Goal: Transaction & Acquisition: Purchase product/service

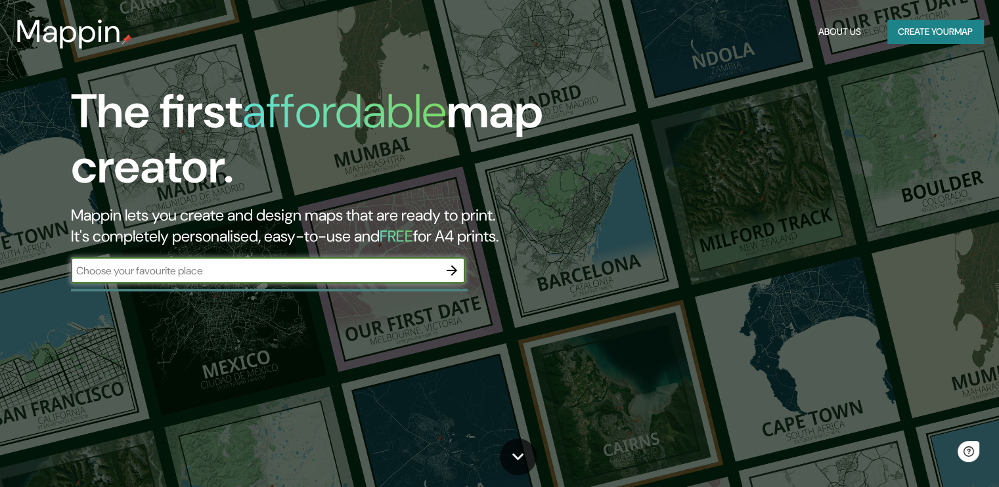
click at [317, 284] on div "​" at bounding box center [268, 271] width 394 height 29
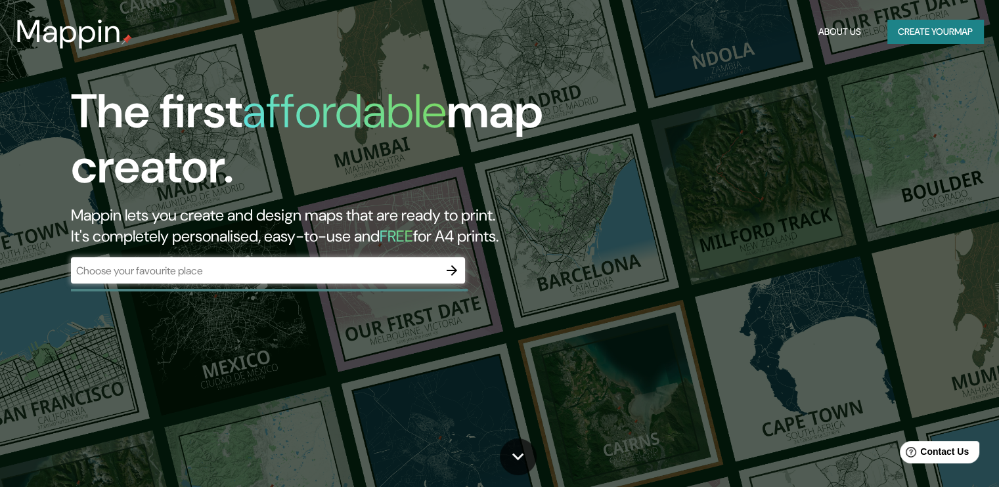
click at [316, 280] on div "​" at bounding box center [268, 270] width 394 height 26
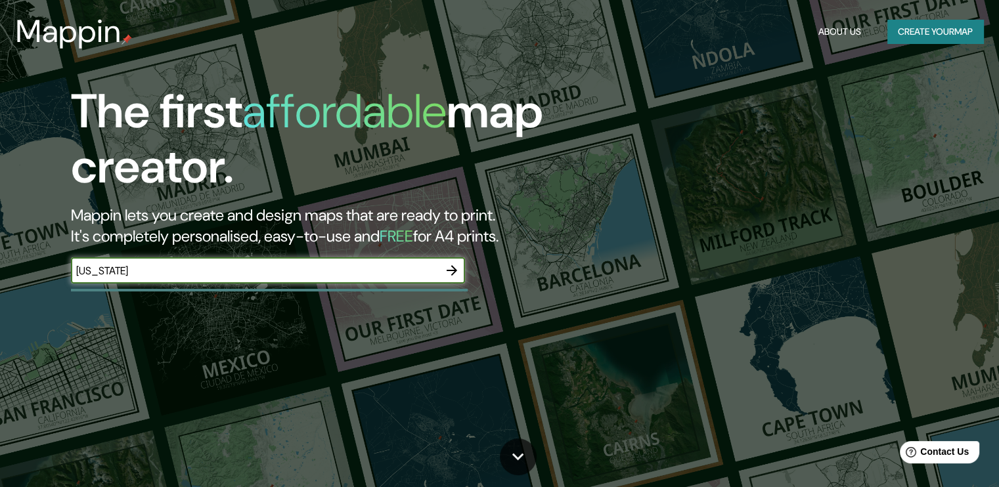
type input "new york"
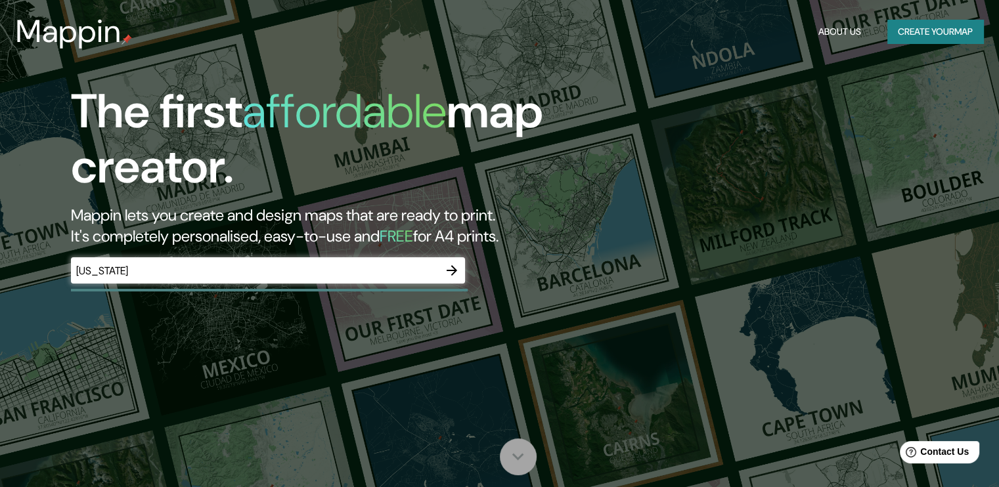
click at [519, 448] on icon at bounding box center [517, 456] width 23 height 23
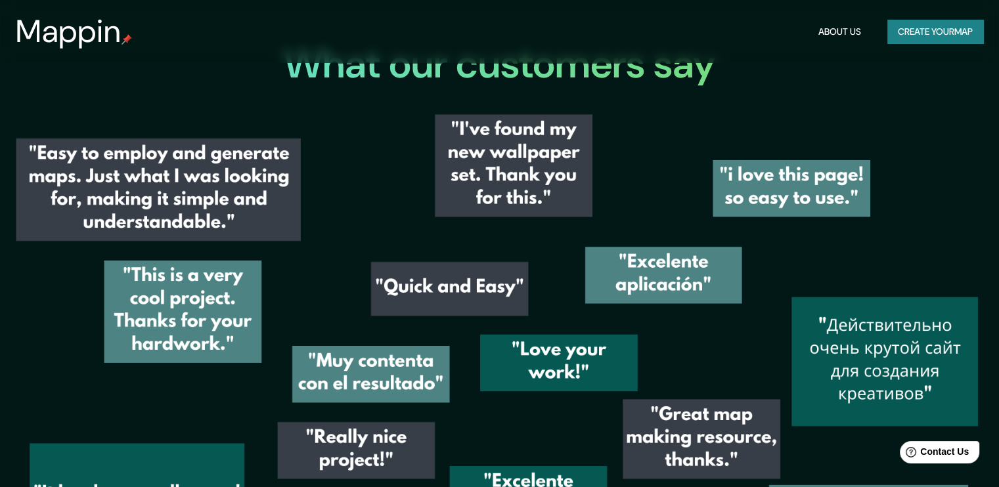
scroll to position [1906, 0]
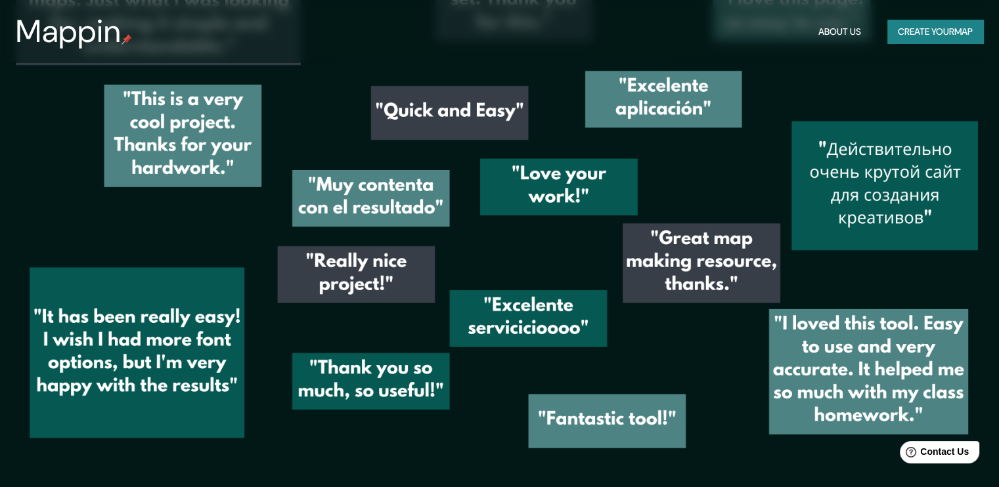
click at [911, 26] on button "Create your map" at bounding box center [935, 32] width 96 height 24
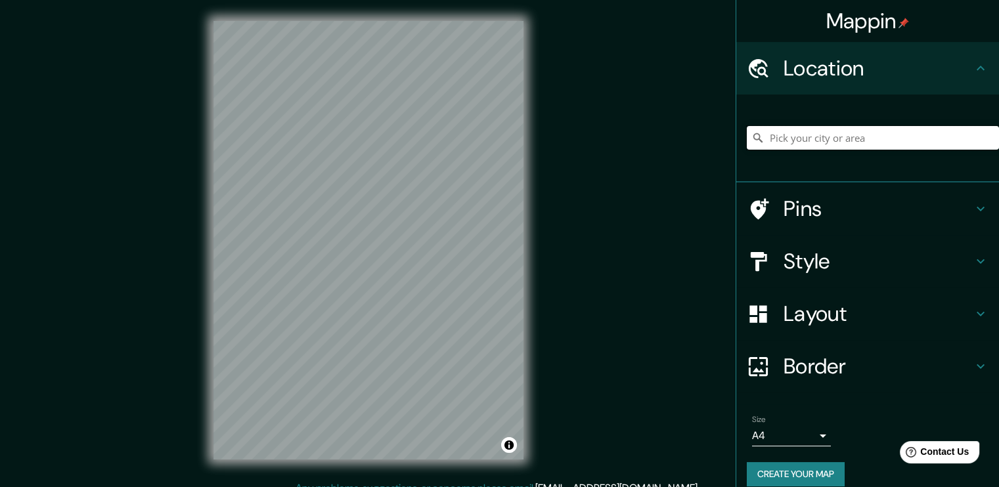
click at [779, 142] on input "Pick your city or area" at bounding box center [872, 138] width 252 height 24
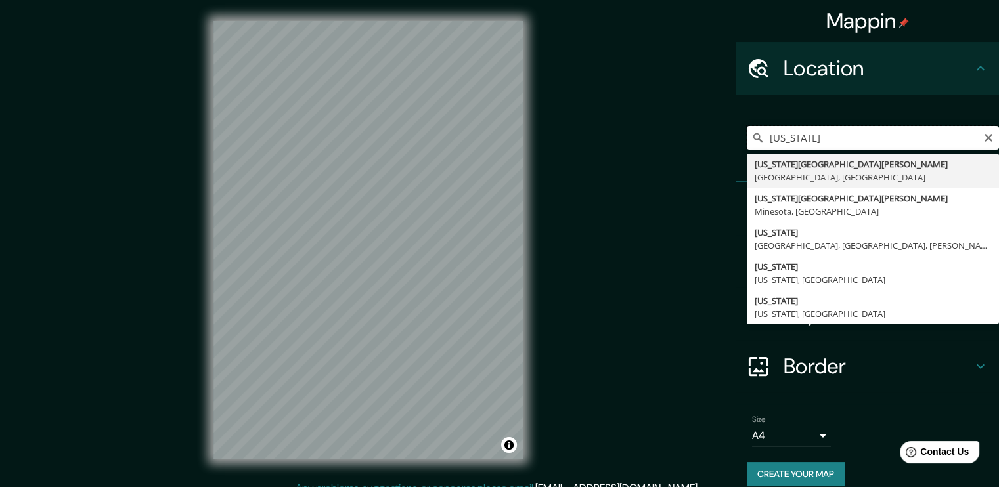
click at [838, 138] on input "new york" at bounding box center [872, 138] width 252 height 24
type input "n"
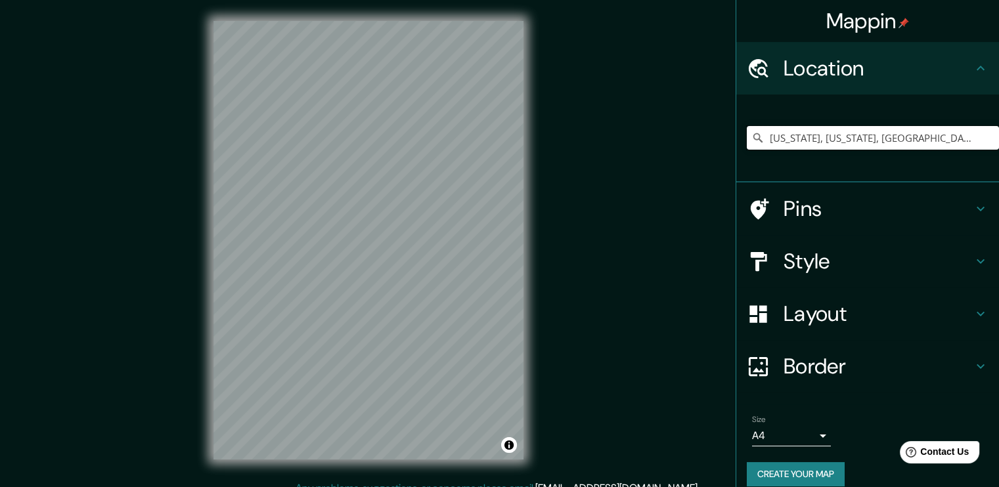
scroll to position [14, 0]
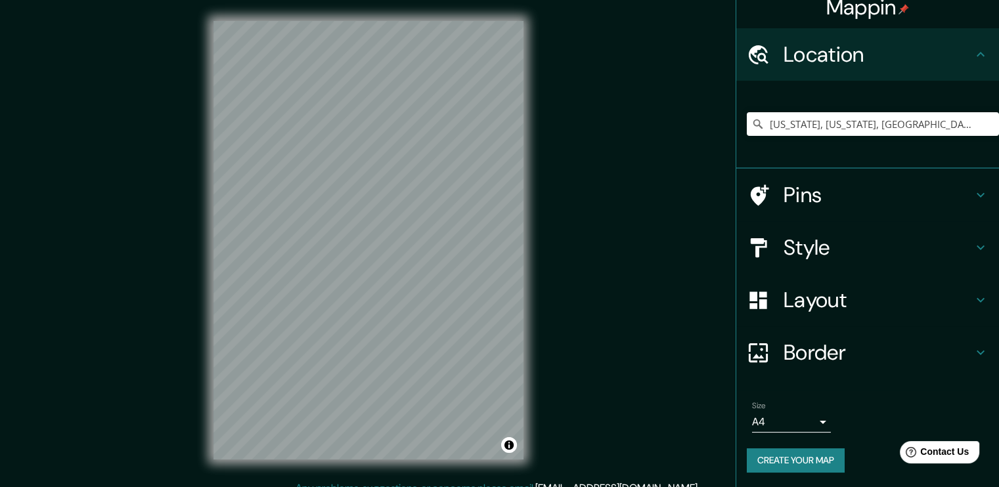
click at [957, 295] on h4 "Layout" at bounding box center [877, 300] width 189 height 26
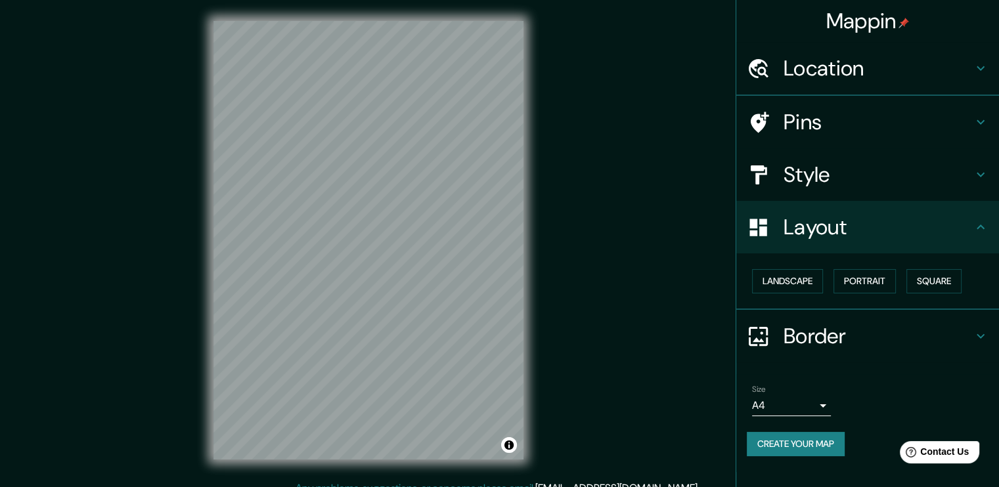
scroll to position [0, 0]
click at [814, 281] on button "Landscape" at bounding box center [787, 281] width 71 height 24
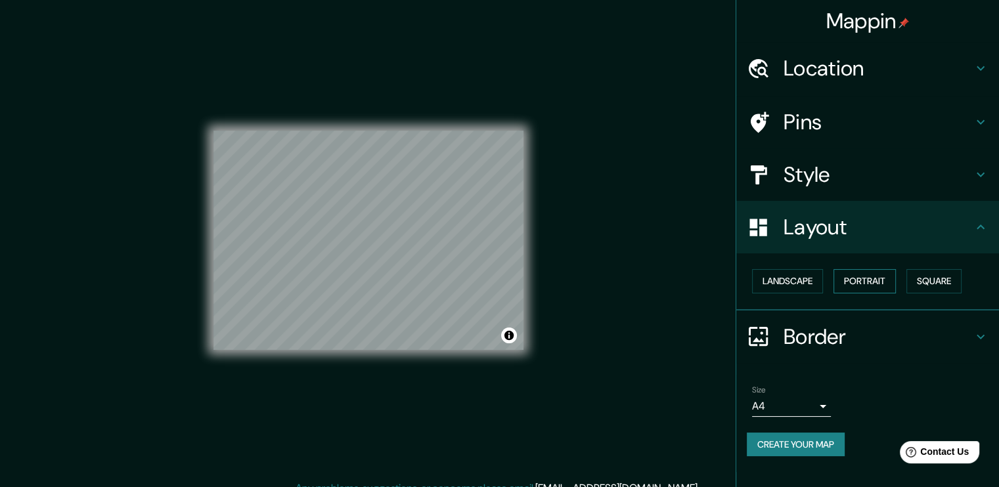
click at [850, 281] on button "Portrait" at bounding box center [864, 281] width 62 height 24
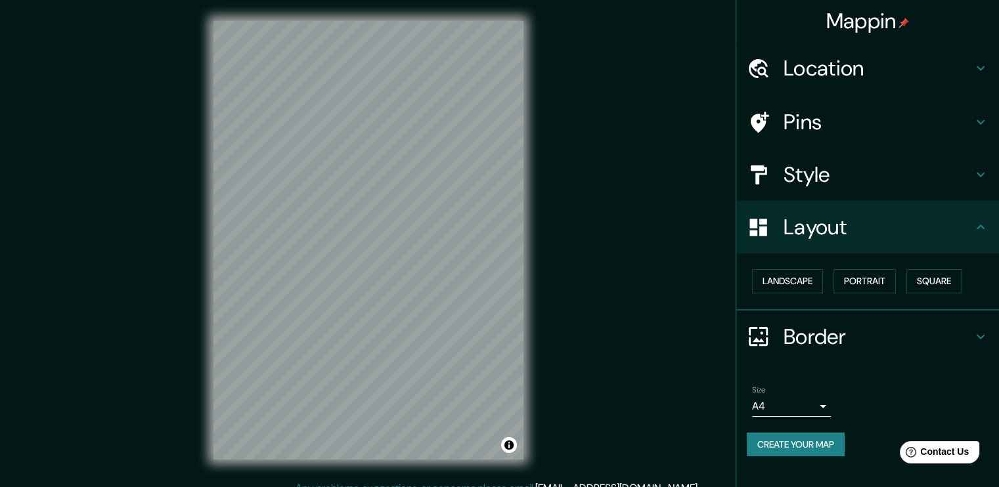
click at [863, 183] on h4 "Style" at bounding box center [877, 175] width 189 height 26
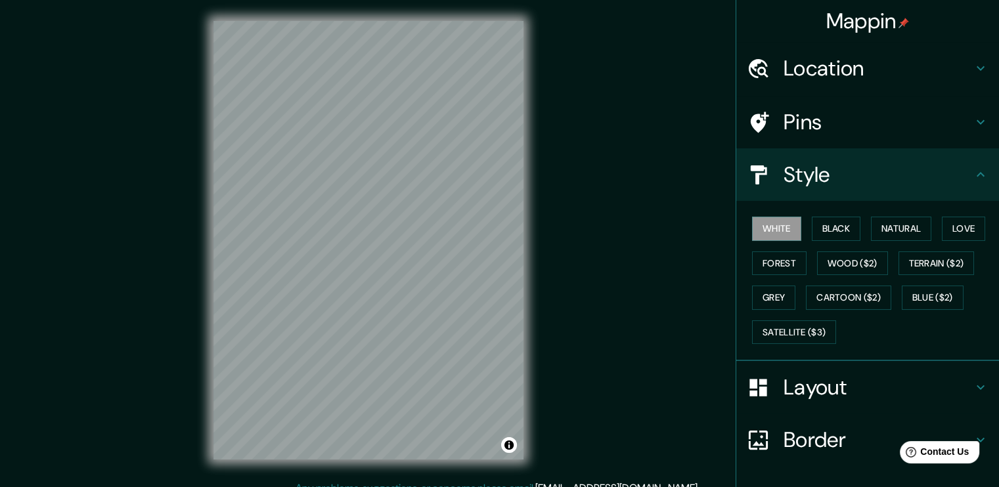
click at [838, 215] on div "White Black Natural Love Forest Wood ($2) Terrain ($2) Grey Cartoon ($2) Blue (…" at bounding box center [872, 280] width 252 height 138
click at [838, 225] on button "Black" at bounding box center [835, 229] width 49 height 24
click at [871, 230] on button "Natural" at bounding box center [901, 229] width 60 height 24
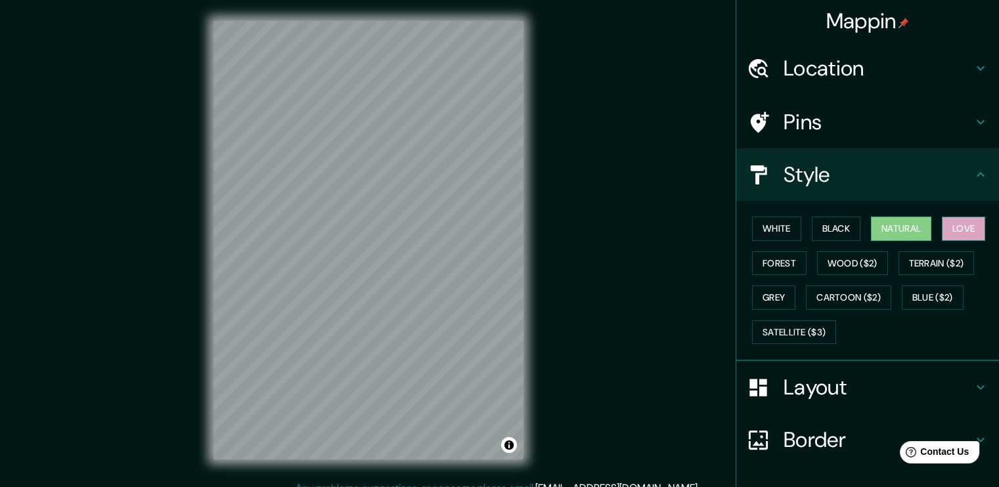
click at [941, 226] on button "Love" at bounding box center [962, 229] width 43 height 24
drag, startPoint x: 854, startPoint y: 262, endPoint x: 816, endPoint y: 258, distance: 37.6
click at [852, 262] on button "Wood ($2)" at bounding box center [852, 263] width 71 height 24
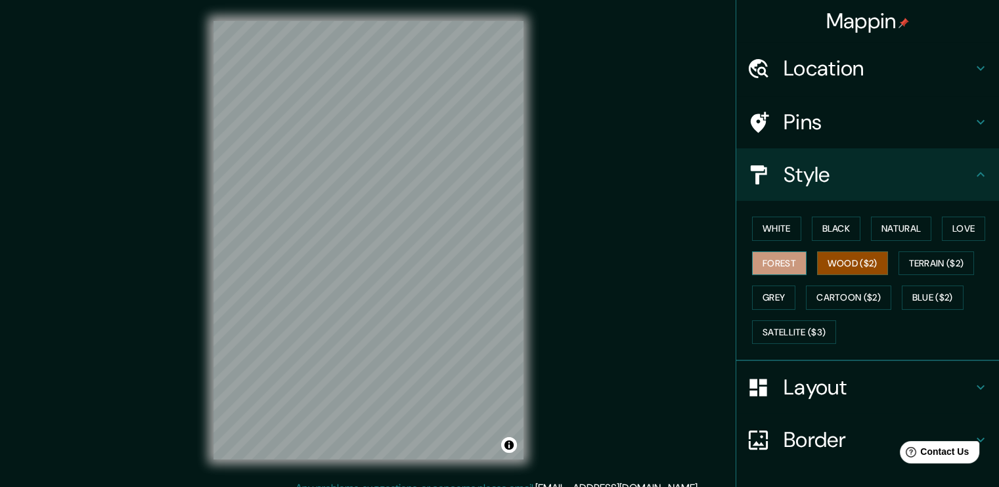
click at [775, 259] on button "Forest" at bounding box center [779, 263] width 54 height 24
click at [769, 228] on button "White" at bounding box center [776, 229] width 49 height 24
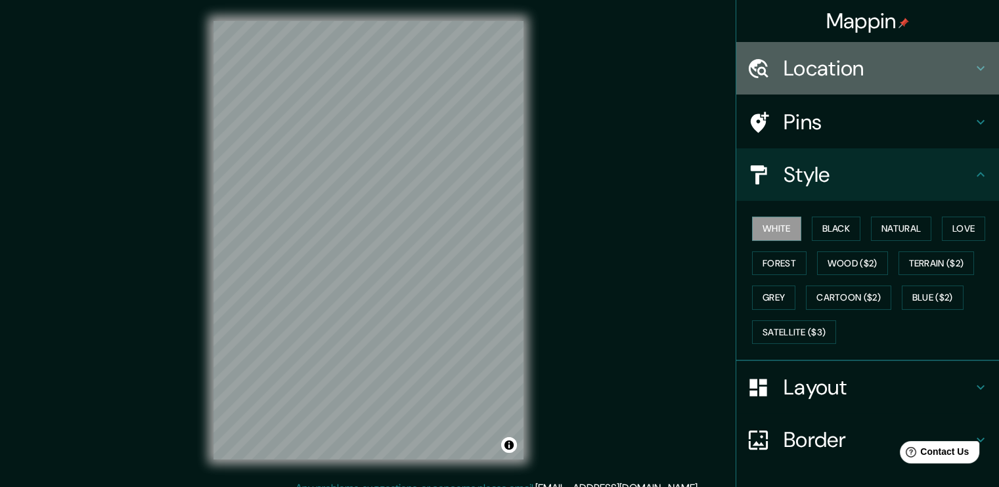
click at [835, 70] on h4 "Location" at bounding box center [877, 68] width 189 height 26
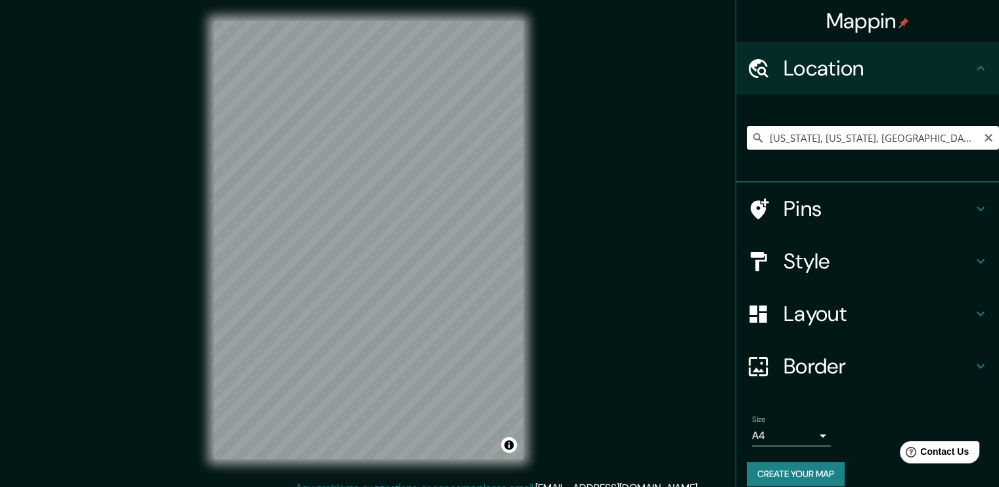
click at [831, 139] on input "New York, Texas, Estados Unidos" at bounding box center [872, 138] width 252 height 24
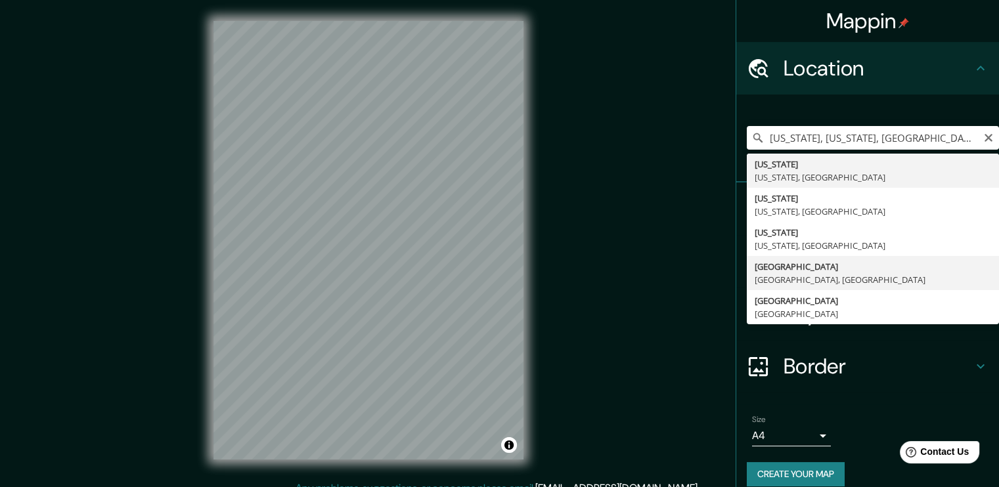
type input "Nueva York, Nueva York, Estados Unidos"
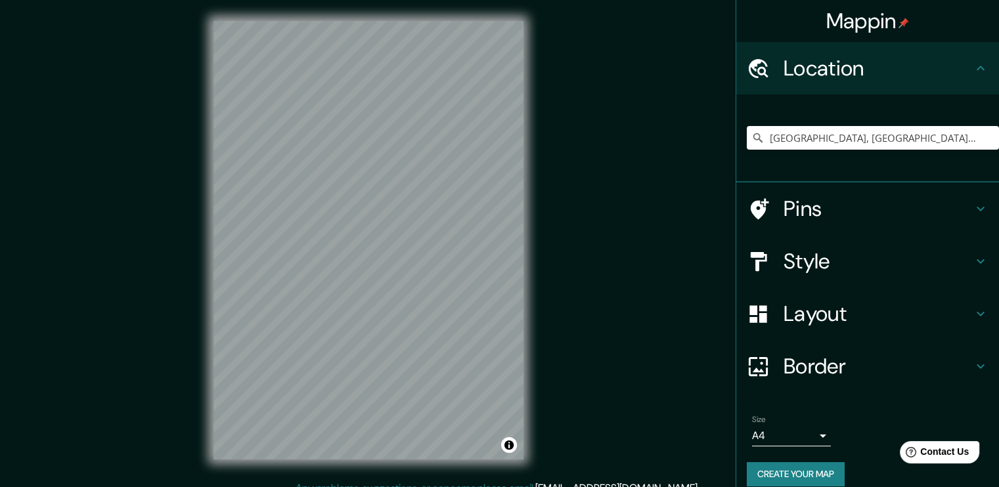
click at [972, 211] on icon at bounding box center [980, 209] width 16 height 16
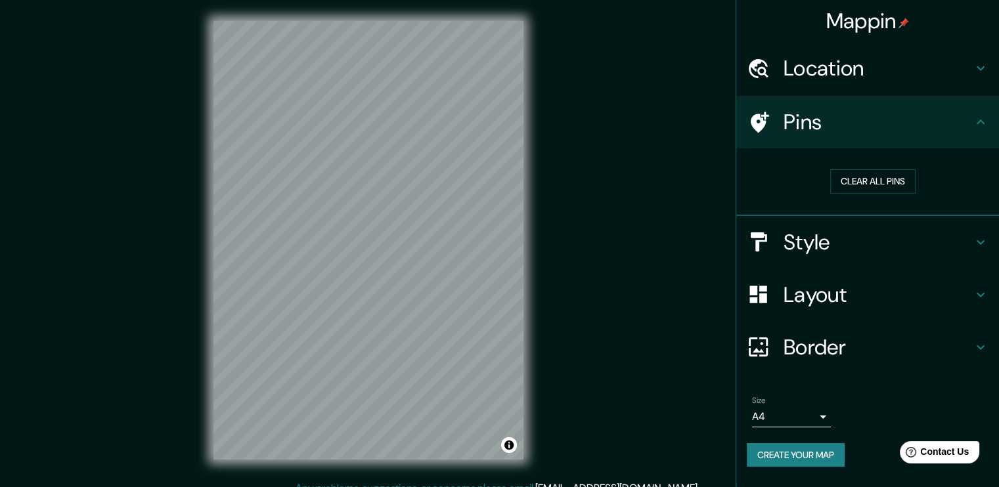
click at [982, 125] on icon at bounding box center [980, 122] width 16 height 16
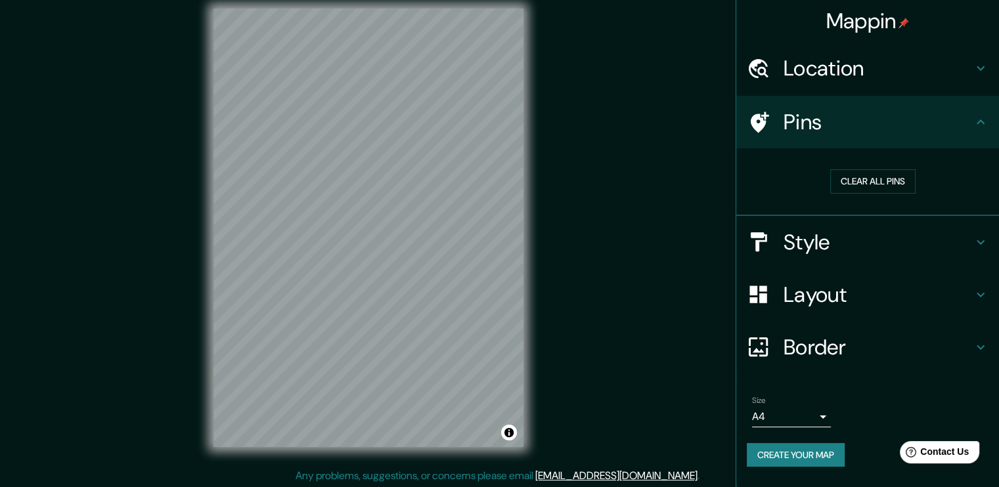
scroll to position [14, 0]
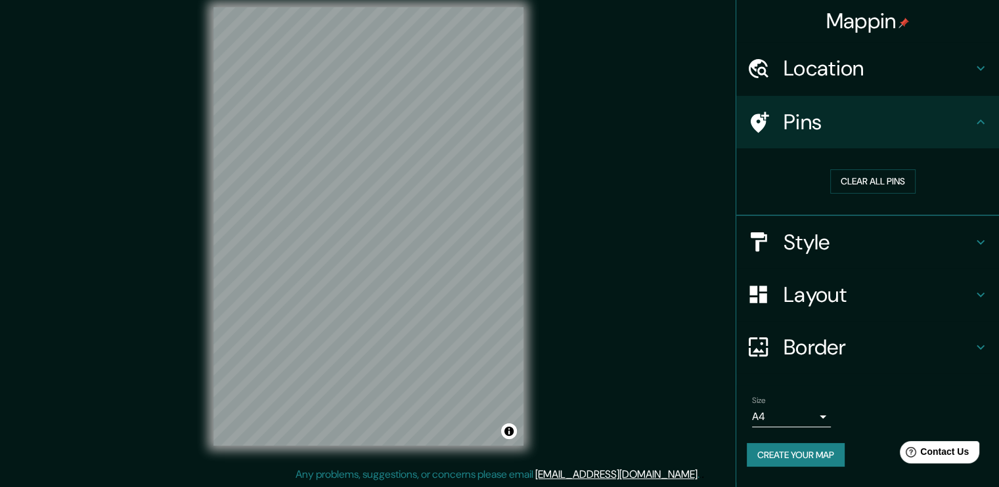
click at [983, 293] on icon at bounding box center [980, 295] width 16 height 16
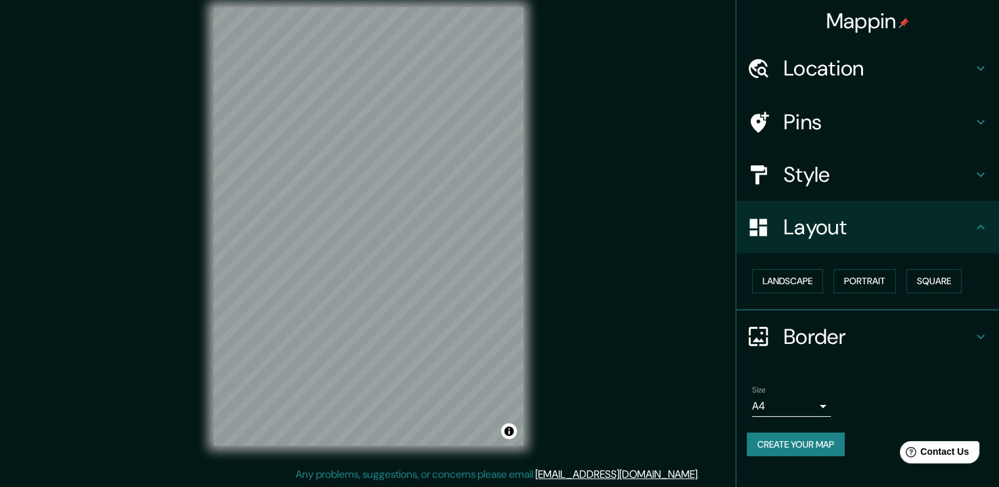
click at [978, 224] on icon at bounding box center [980, 227] width 16 height 16
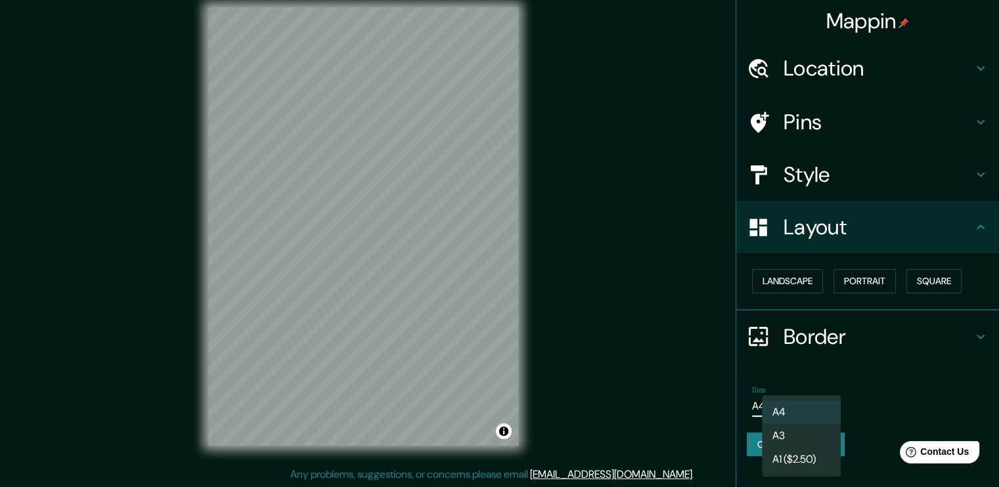
click at [823, 407] on body "Mappin Location Nueva York, Nueva York, Estados Unidos Pins Style Layout Landsc…" at bounding box center [499, 229] width 999 height 487
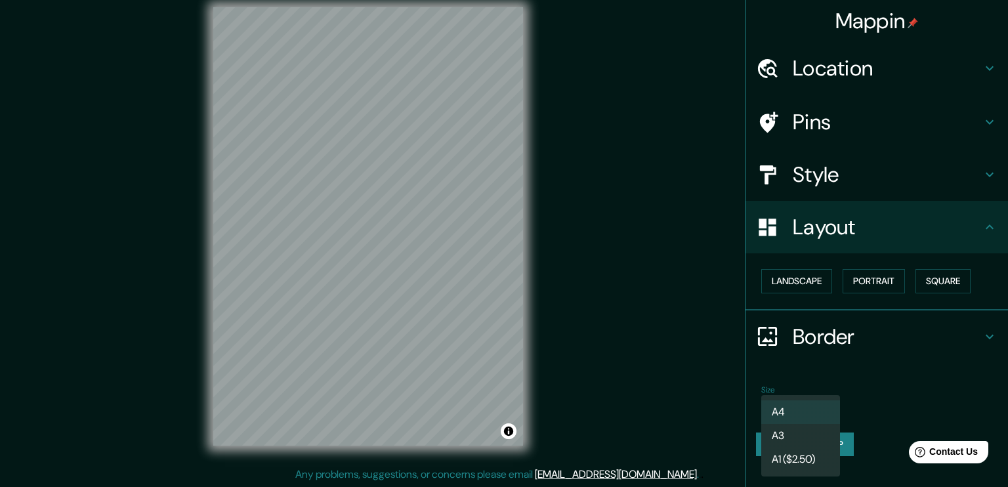
click at [828, 406] on li "A4" at bounding box center [801, 412] width 79 height 24
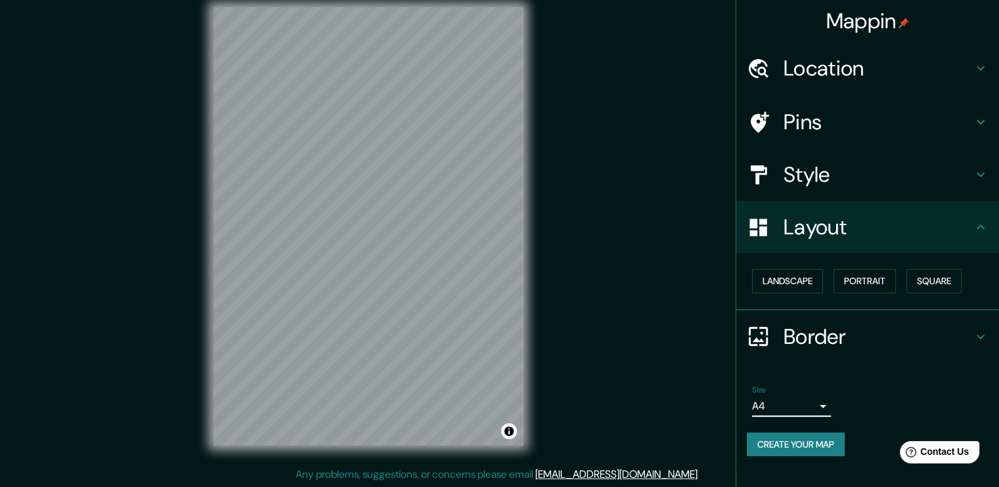
click at [832, 445] on button "Create your map" at bounding box center [795, 445] width 98 height 24
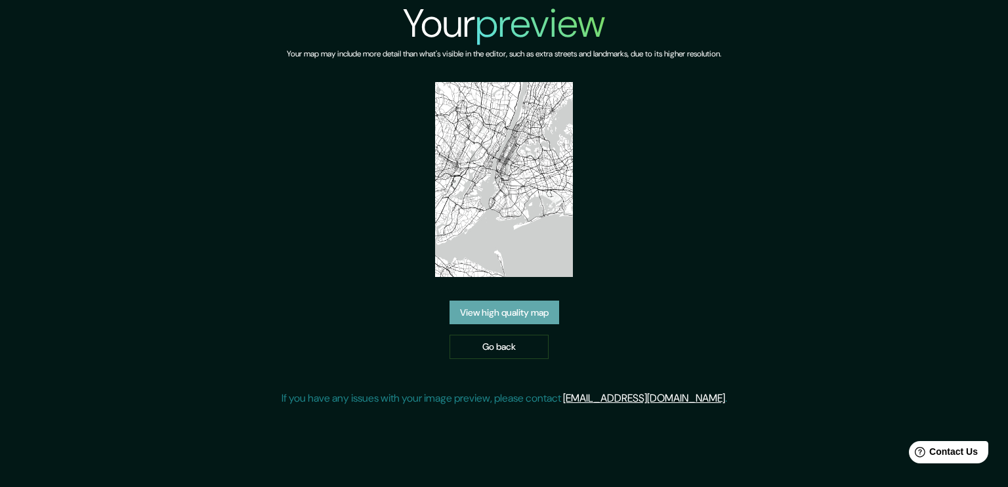
click at [505, 318] on link "View high quality map" at bounding box center [505, 313] width 110 height 24
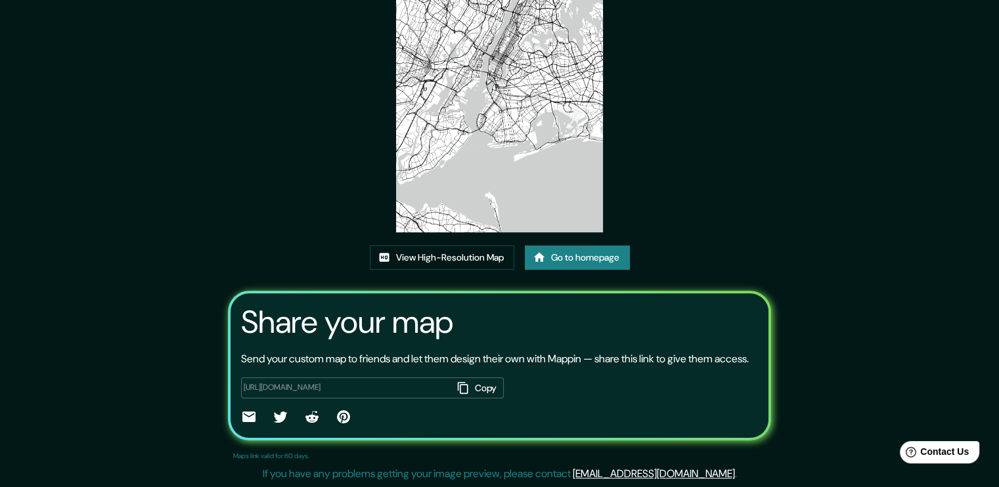
scroll to position [133, 0]
click at [472, 387] on button "Copy" at bounding box center [477, 389] width 51 height 22
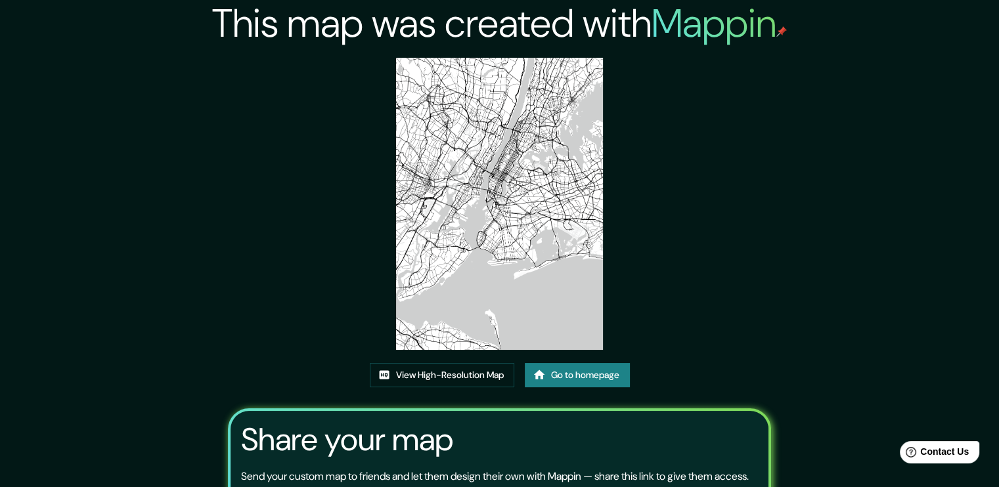
click at [514, 209] on img at bounding box center [499, 204] width 207 height 292
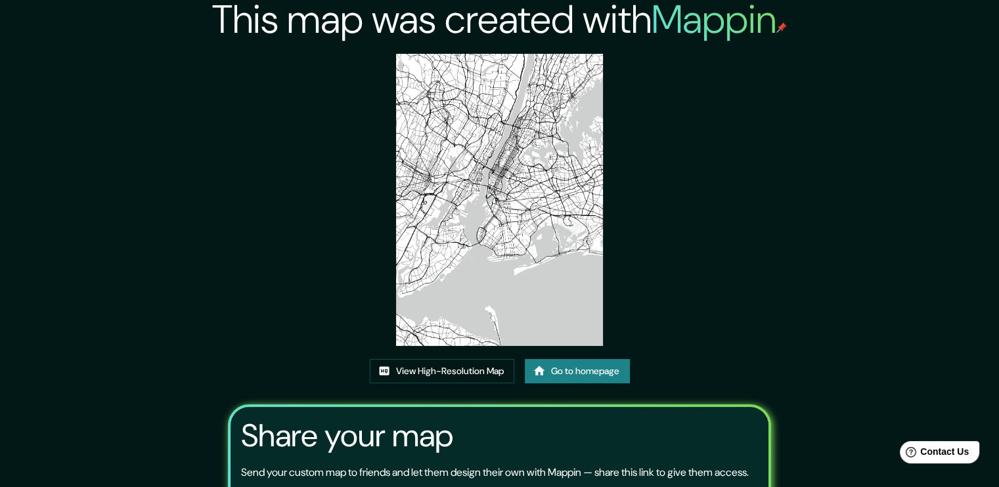
scroll to position [2, 0]
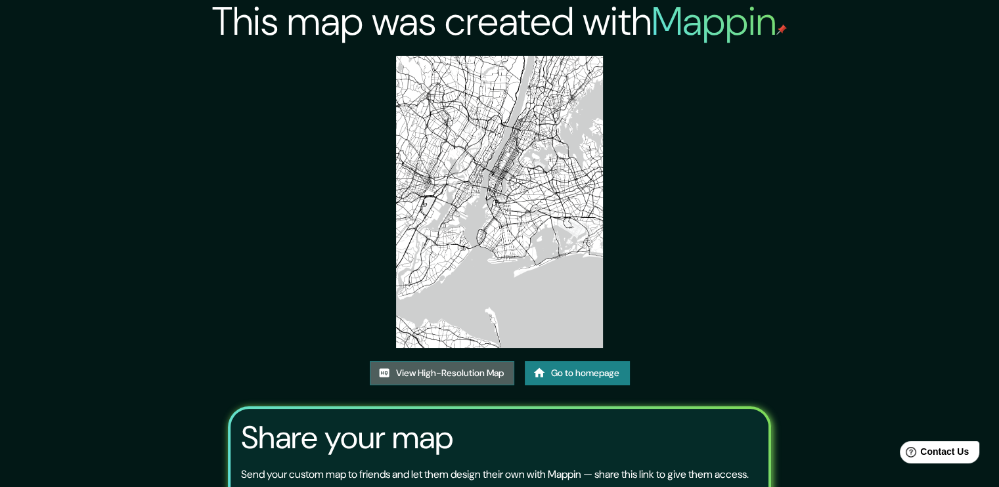
click at [491, 374] on link "View High-Resolution Map" at bounding box center [442, 373] width 144 height 24
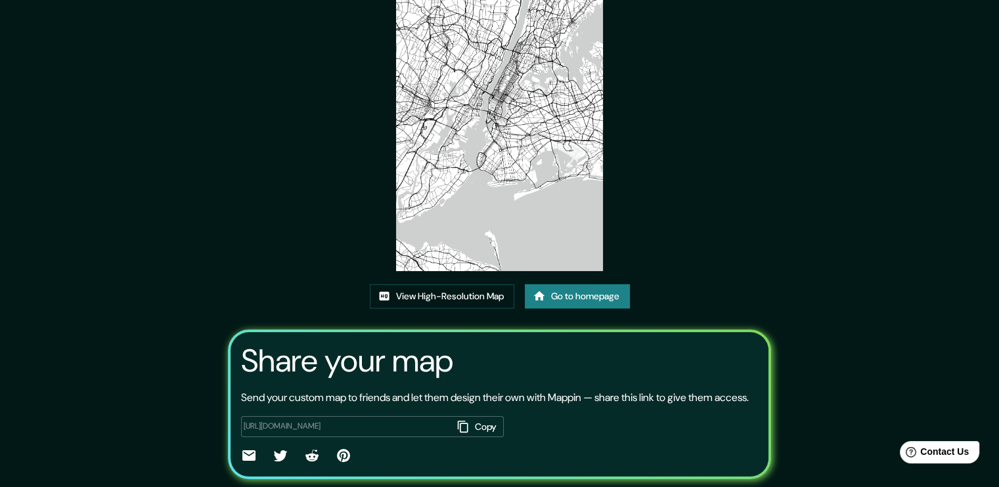
scroll to position [133, 0]
